Goal: Information Seeking & Learning: Check status

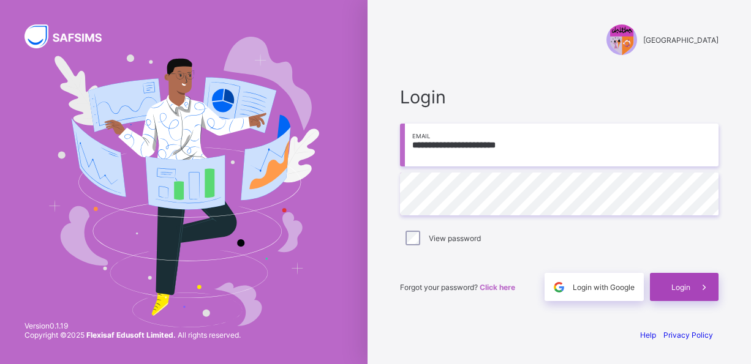
click at [668, 288] on div "Login" at bounding box center [684, 287] width 69 height 28
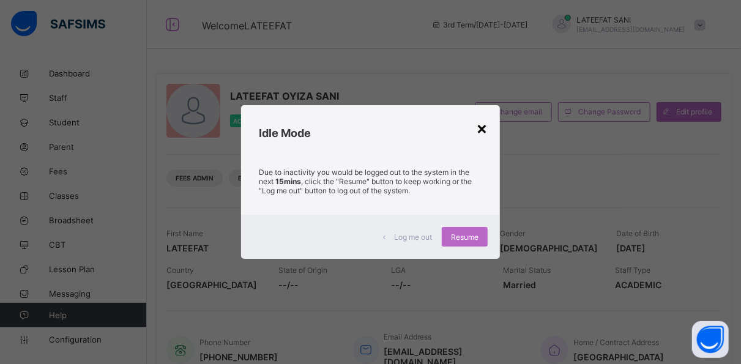
click at [485, 126] on div "×" at bounding box center [482, 128] width 12 height 21
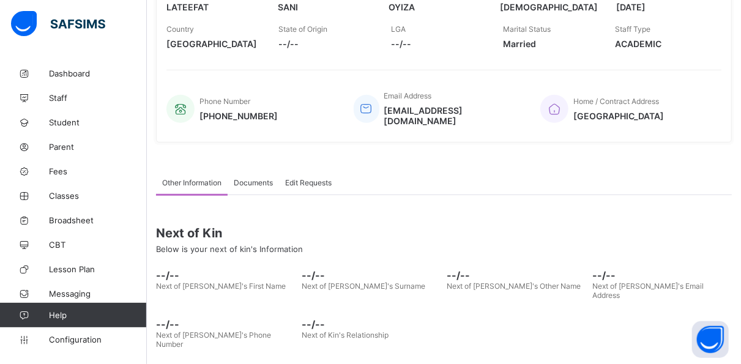
scroll to position [265, 0]
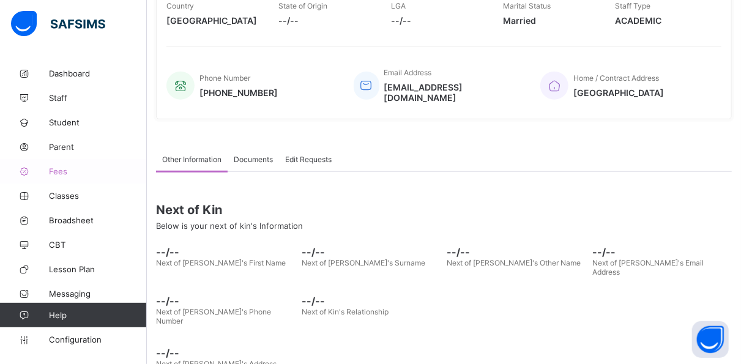
click at [67, 171] on span "Fees" at bounding box center [98, 172] width 98 height 10
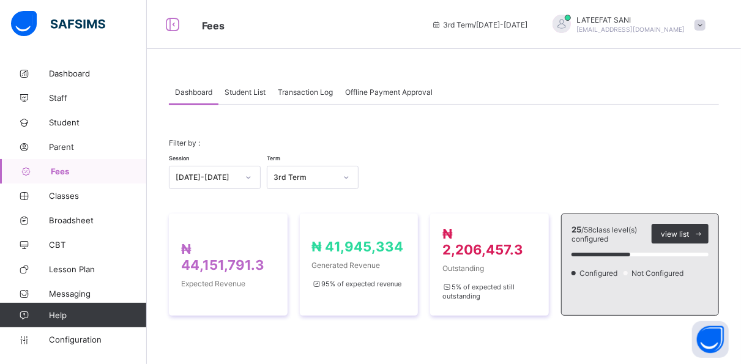
click at [260, 96] on span "Student List" at bounding box center [245, 92] width 41 height 9
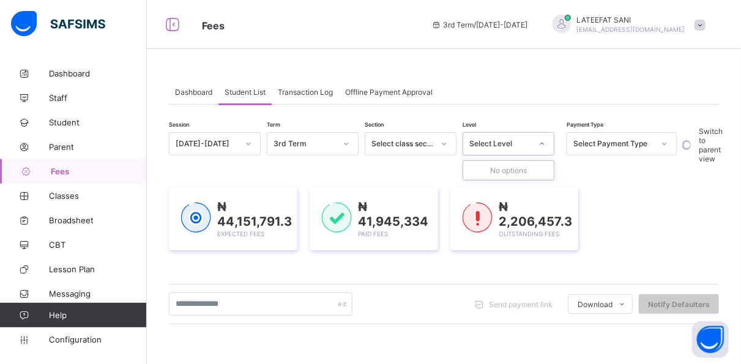
click at [543, 143] on icon at bounding box center [542, 144] width 7 height 12
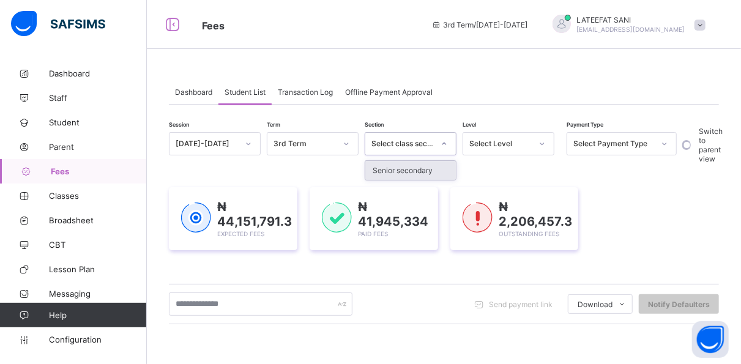
click at [439, 143] on div at bounding box center [444, 144] width 21 height 20
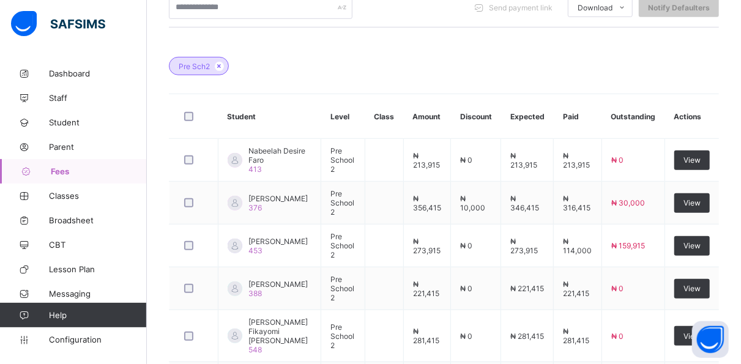
scroll to position [331, 0]
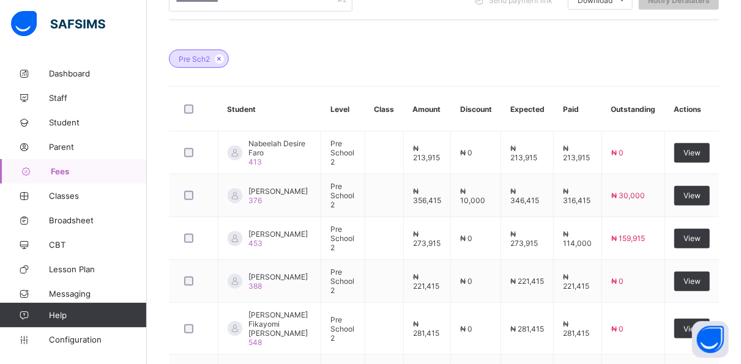
click at [500, 205] on td "₦ 10,000" at bounding box center [476, 196] width 50 height 43
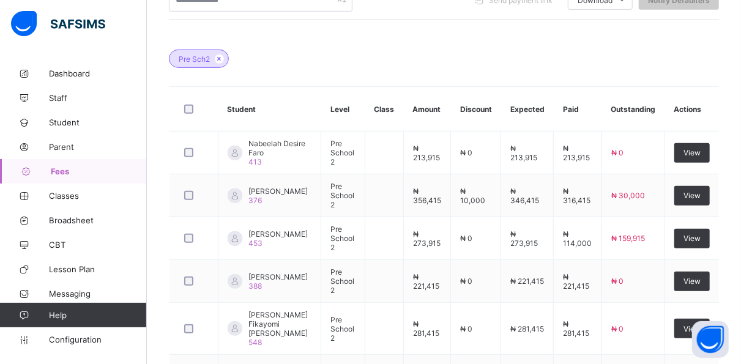
click at [500, 205] on td "₦ 10,000" at bounding box center [476, 196] width 50 height 43
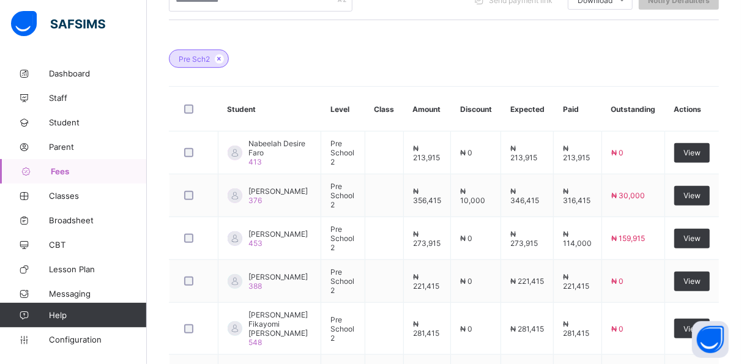
click at [500, 205] on td "₦ 10,000" at bounding box center [476, 196] width 50 height 43
